Goal: Contribute content: Add original content to the website for others to see

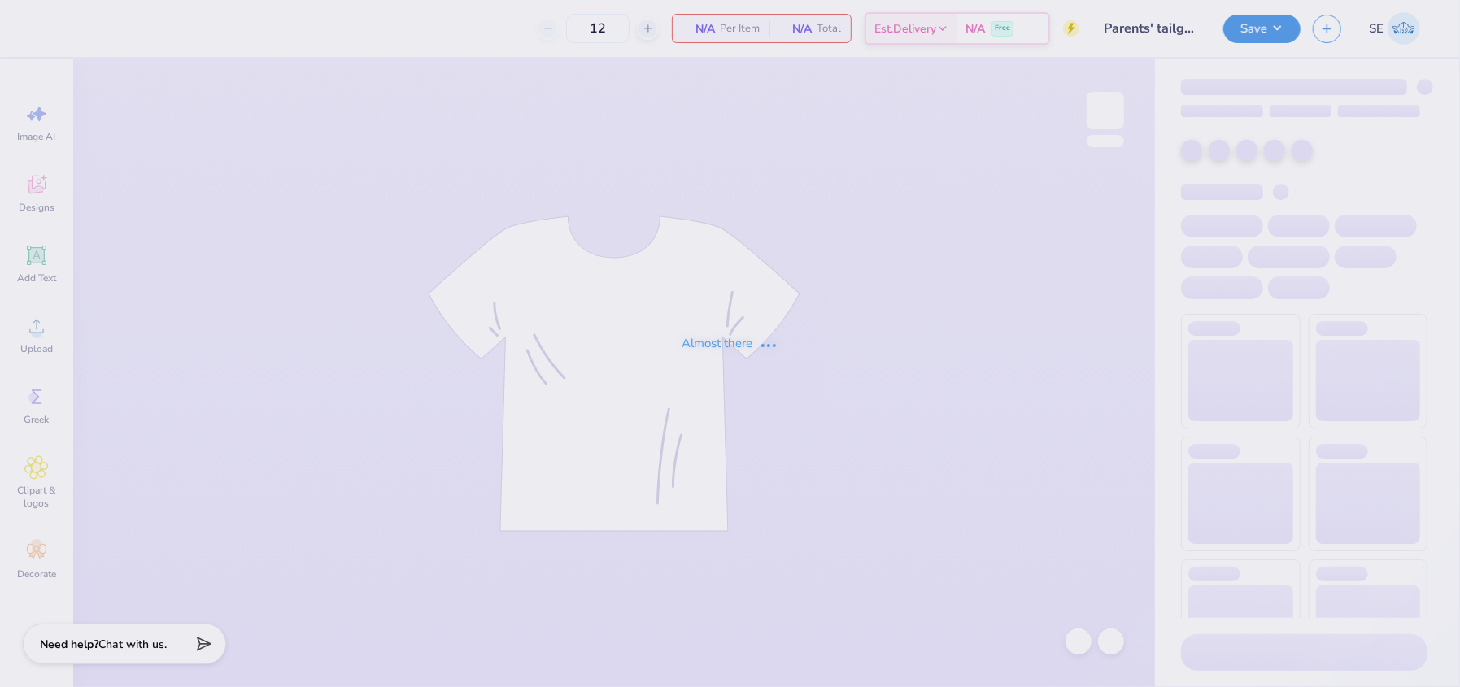
type input "Parents' tailgate 2025"
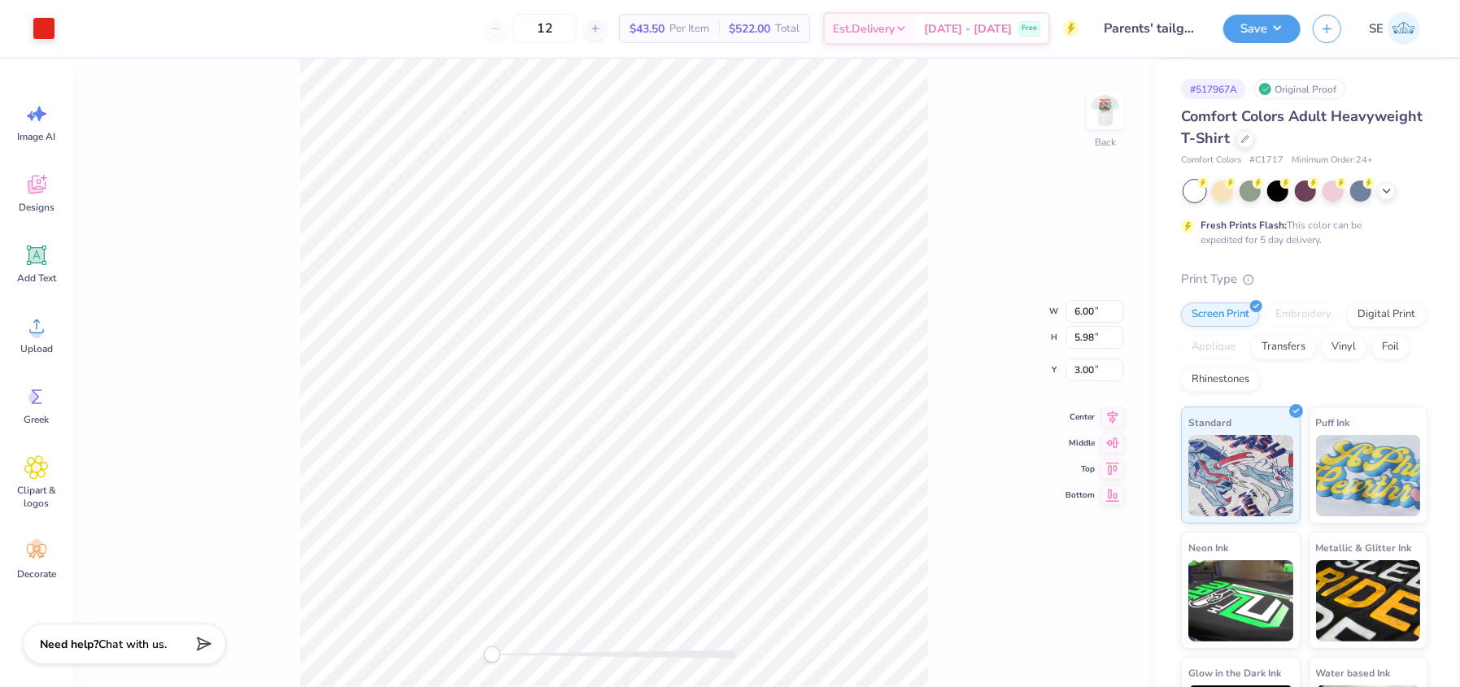
type input "2.66"
type input "2.65"
click at [963, 279] on div "Back W 2.66 2.66 " H 2.65 2.65 " Y 3.00 3.00 " Center Middle Top Bottom" at bounding box center [614, 373] width 1082 height 628
click at [1101, 112] on img at bounding box center [1105, 110] width 65 height 65
click at [68, 32] on div at bounding box center [73, 26] width 23 height 23
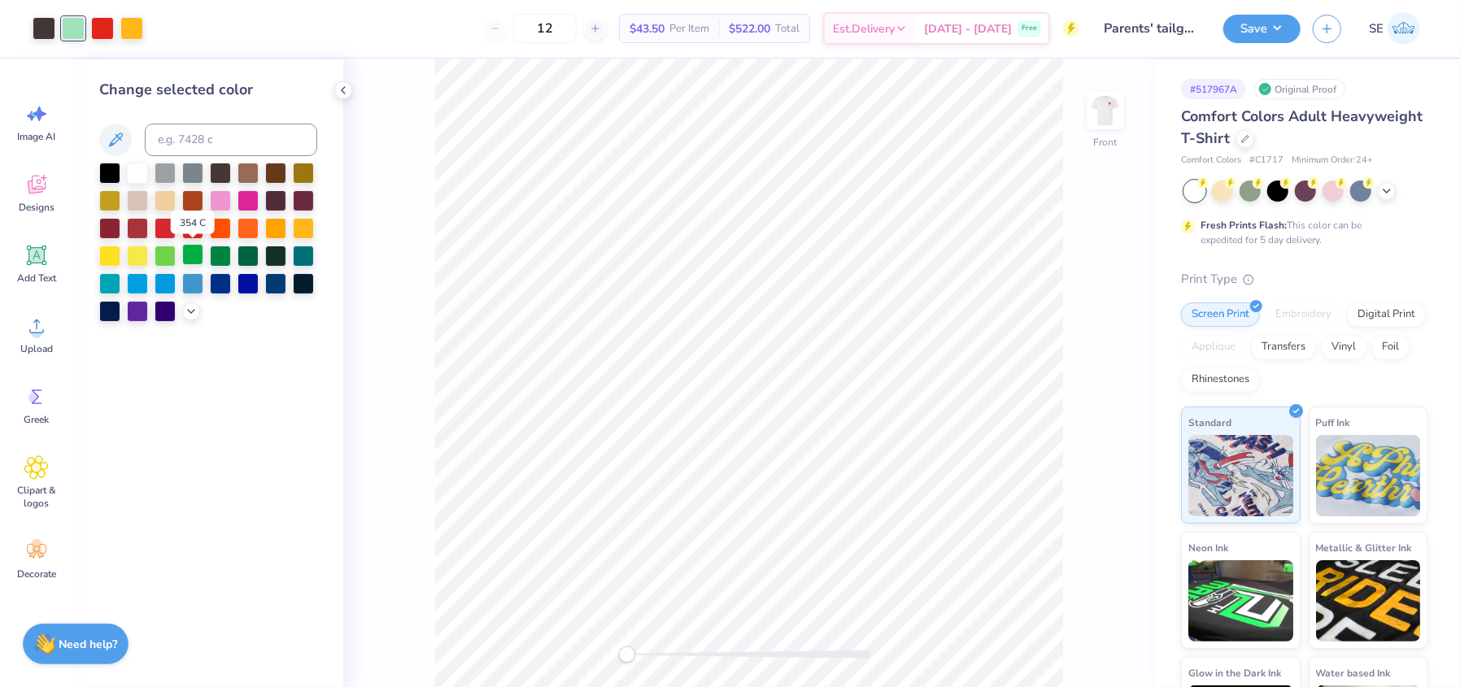
click at [193, 254] on div at bounding box center [192, 254] width 21 height 21
click at [215, 251] on div at bounding box center [220, 254] width 21 height 21
click at [245, 255] on div at bounding box center [248, 254] width 21 height 21
click at [218, 247] on div at bounding box center [220, 254] width 21 height 21
click at [168, 255] on div at bounding box center [165, 254] width 21 height 21
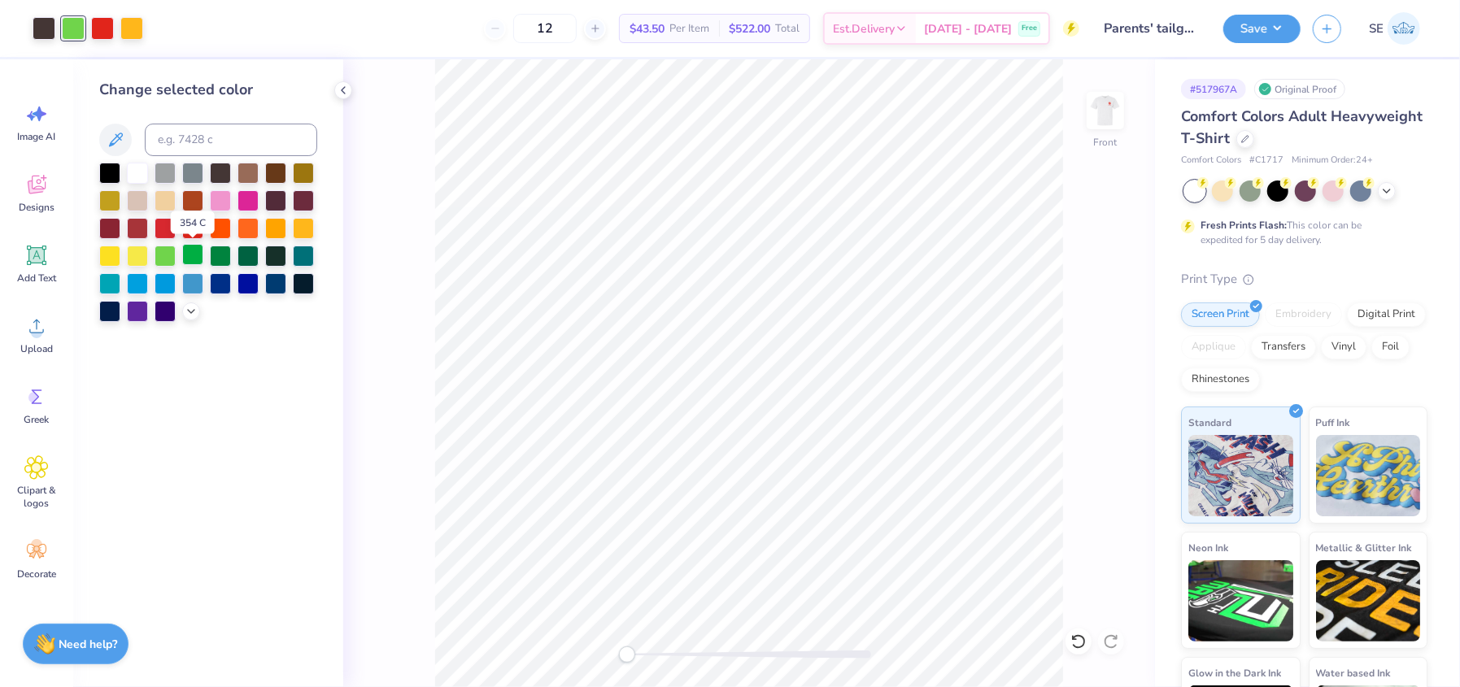
click at [190, 255] on div at bounding box center [192, 254] width 21 height 21
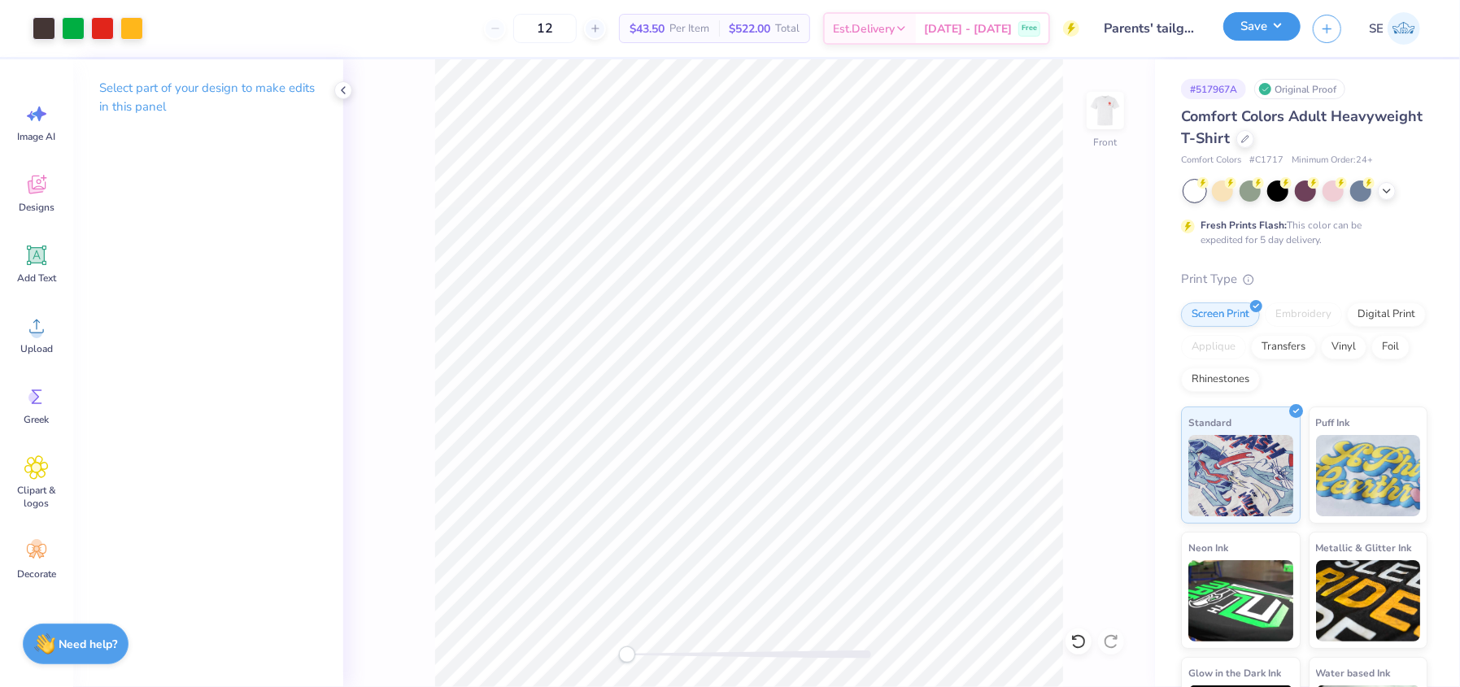
click at [1249, 24] on button "Save" at bounding box center [1261, 26] width 77 height 28
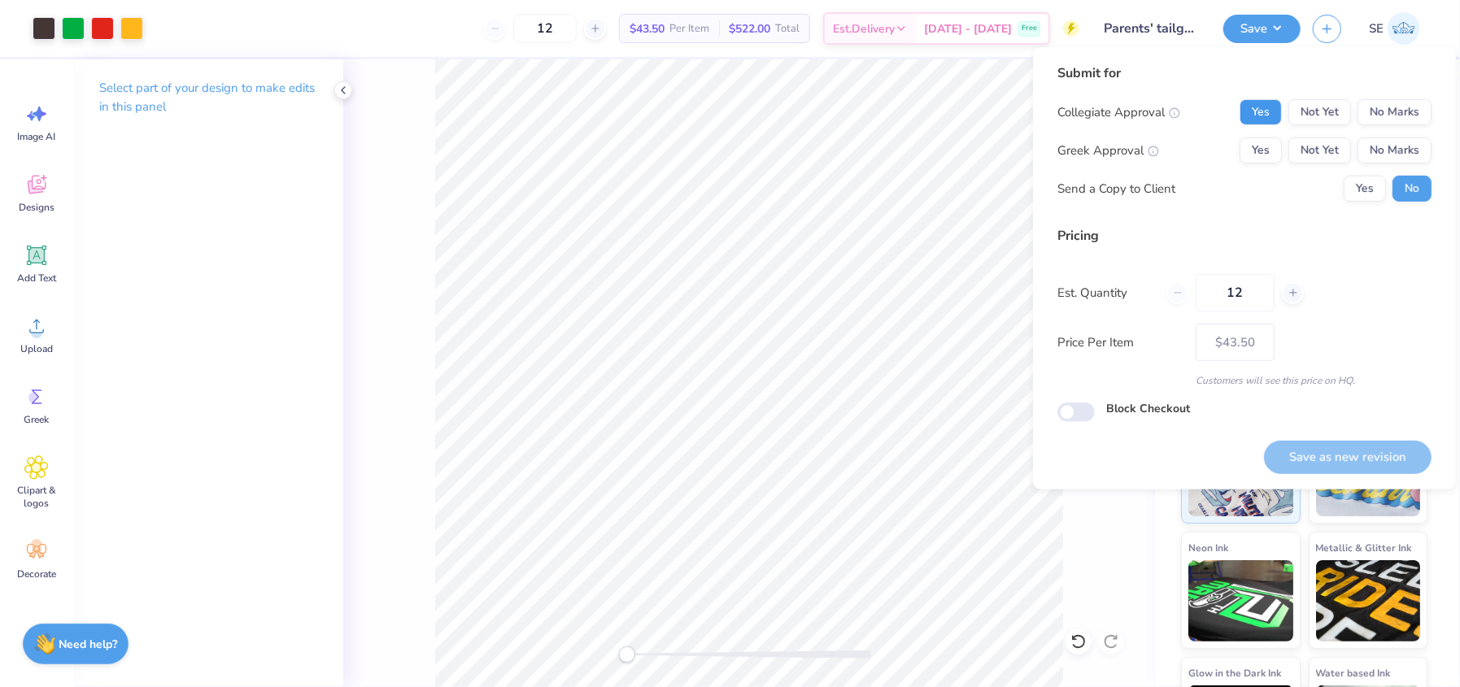
click at [1254, 100] on button "Yes" at bounding box center [1261, 112] width 42 height 26
click at [1407, 147] on button "No Marks" at bounding box center [1395, 150] width 74 height 26
click at [1322, 460] on button "Save as new revision" at bounding box center [1348, 457] width 168 height 33
type input "$43.50"
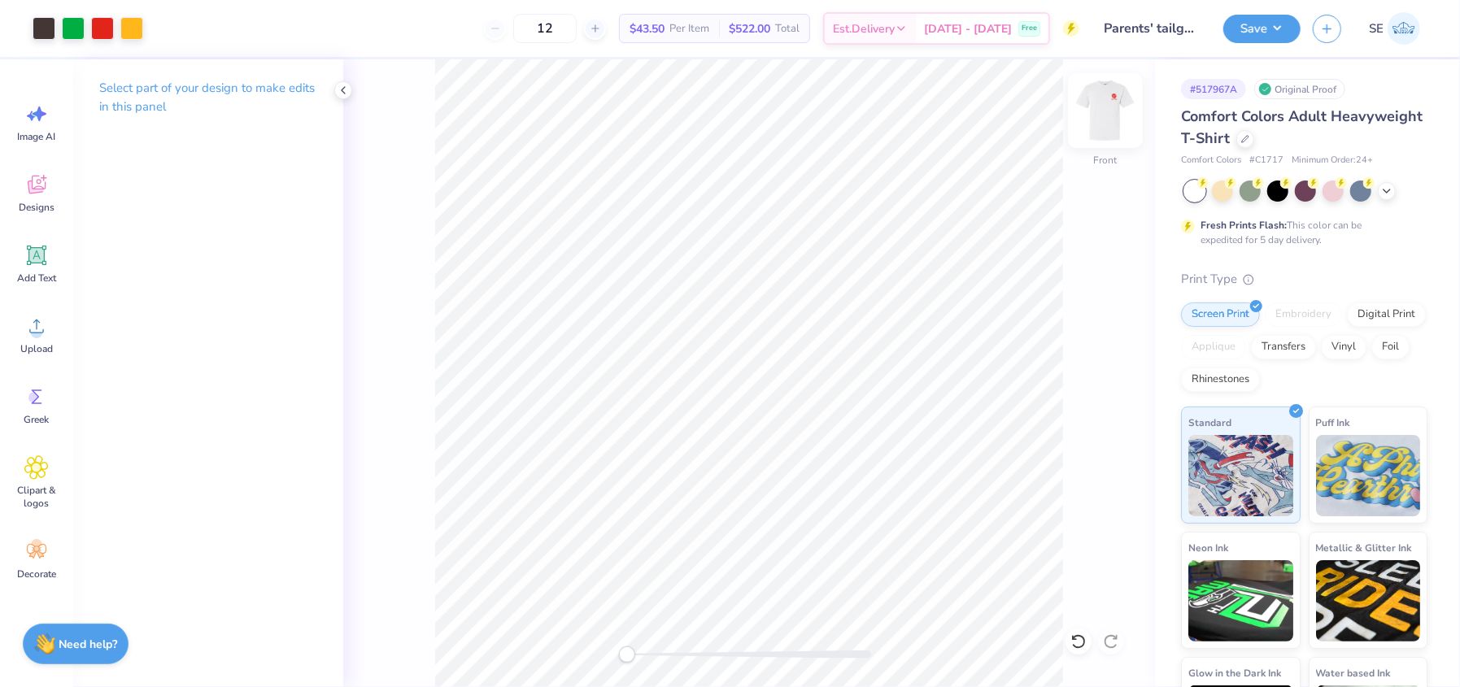
click at [1107, 104] on img at bounding box center [1105, 110] width 65 height 65
